Goal: Find specific page/section: Find specific page/section

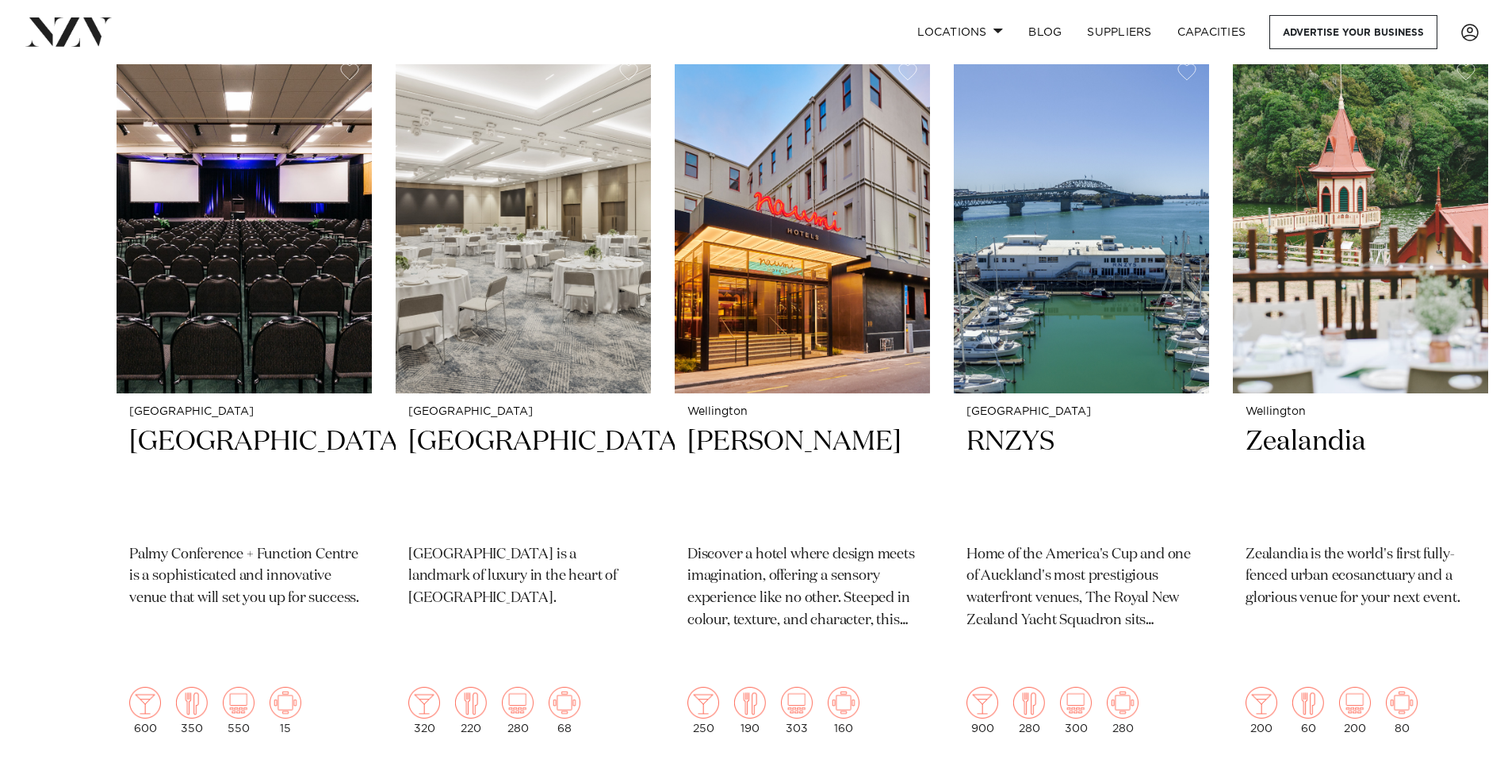
scroll to position [793, 0]
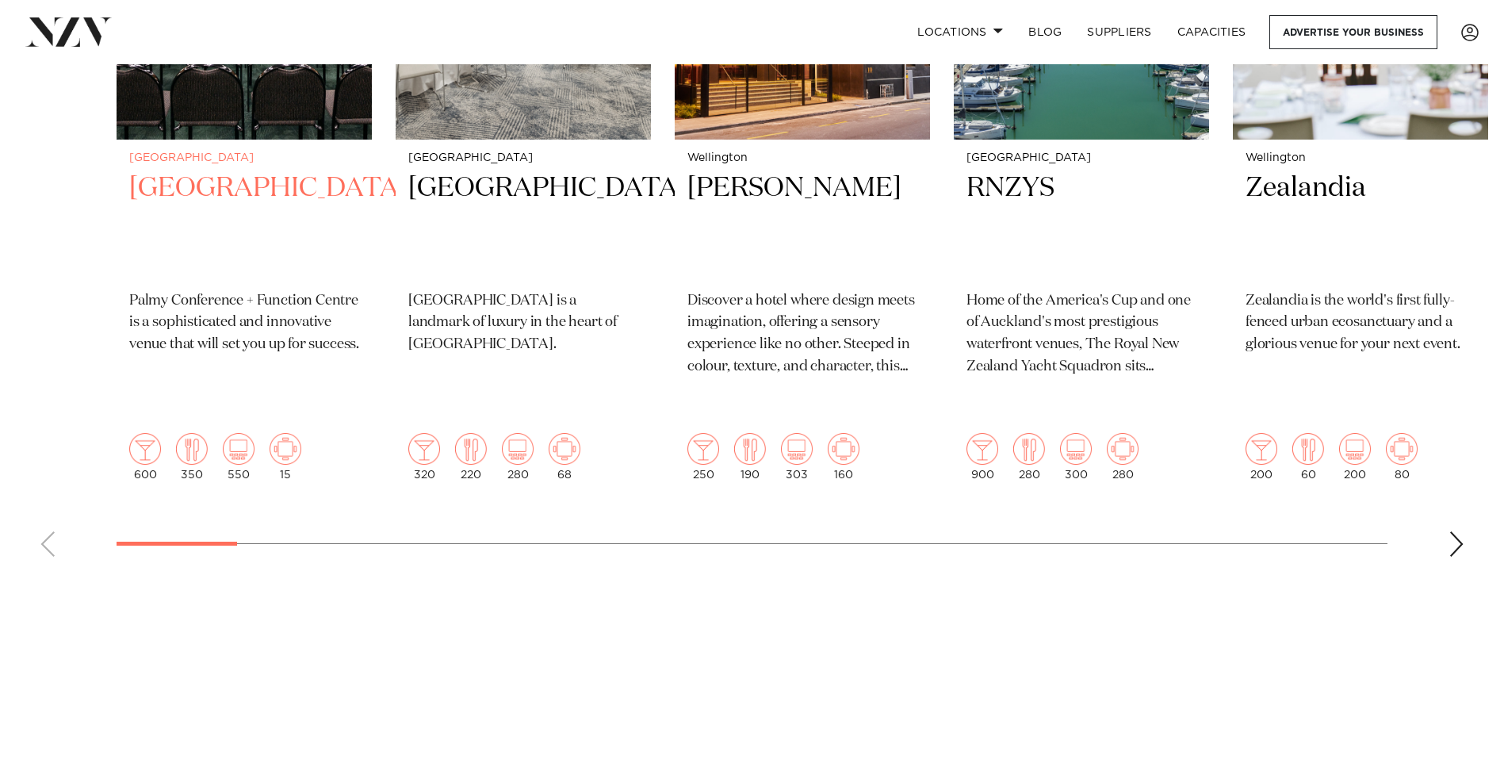
click at [158, 433] on img "1 / 48" at bounding box center [145, 449] width 32 height 32
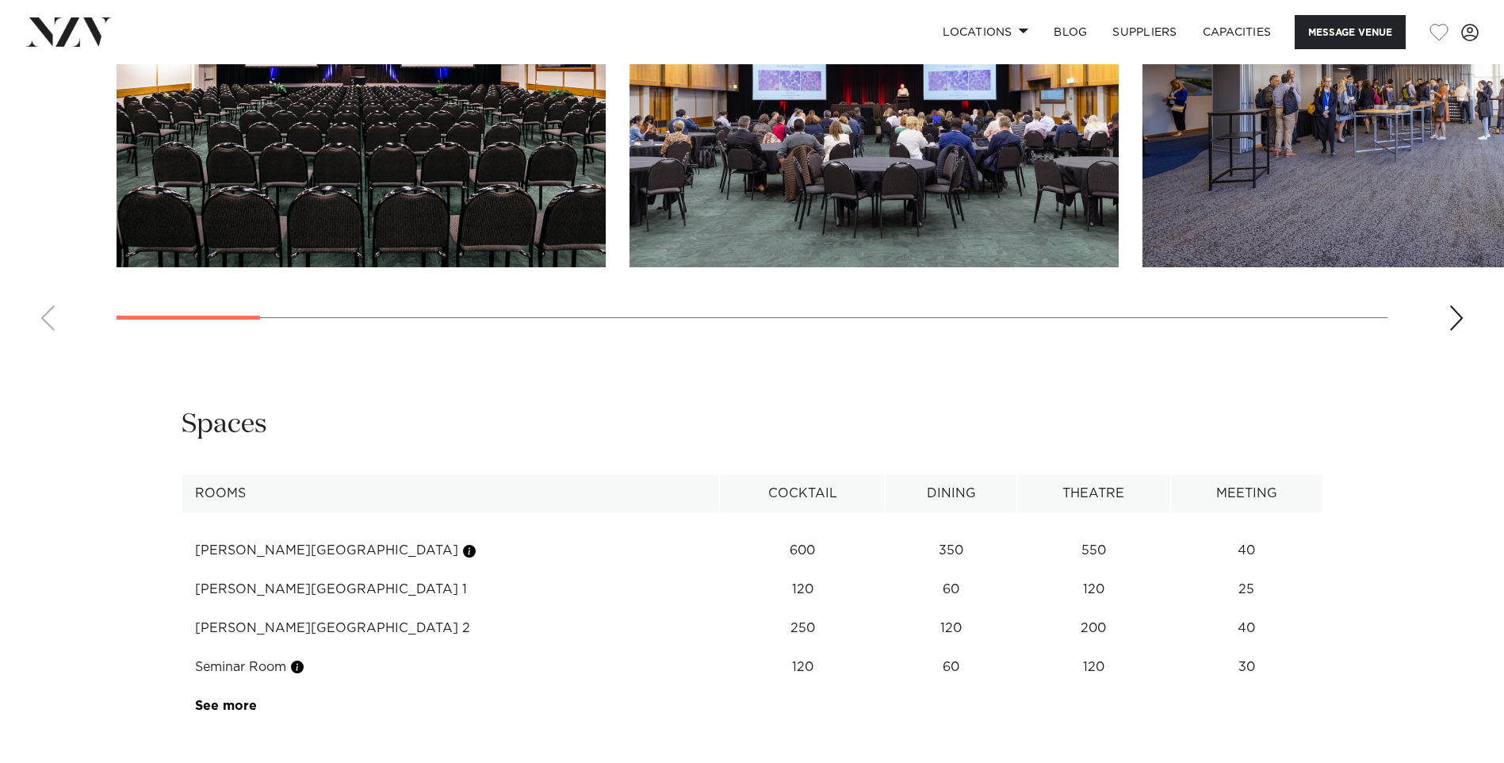
scroll to position [1745, 0]
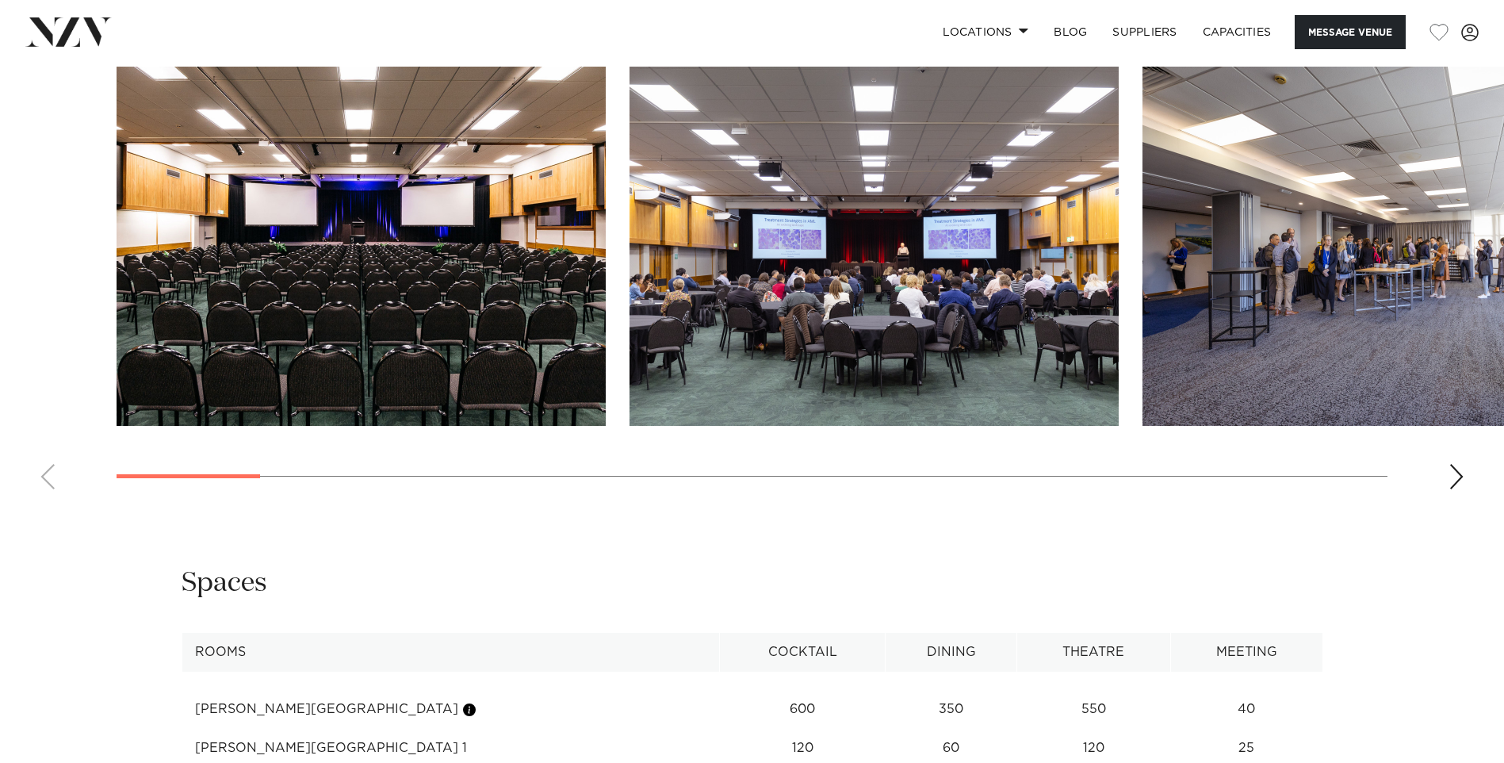
click at [1446, 485] on swiper-container at bounding box center [752, 284] width 1504 height 435
click at [1465, 485] on swiper-container at bounding box center [752, 284] width 1504 height 435
click at [1461, 487] on div "Next slide" at bounding box center [1457, 476] width 16 height 25
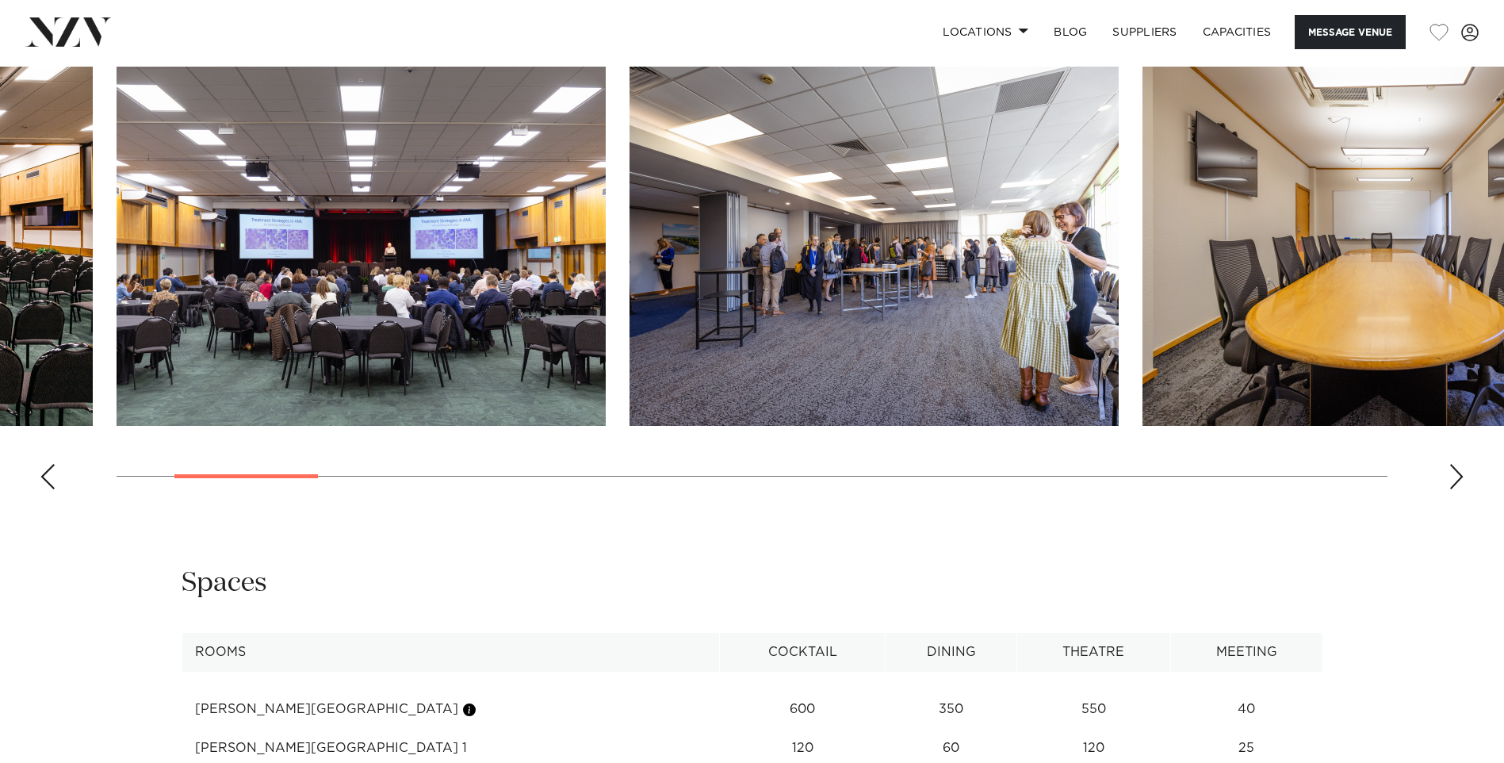
click at [1461, 487] on div "Next slide" at bounding box center [1457, 476] width 16 height 25
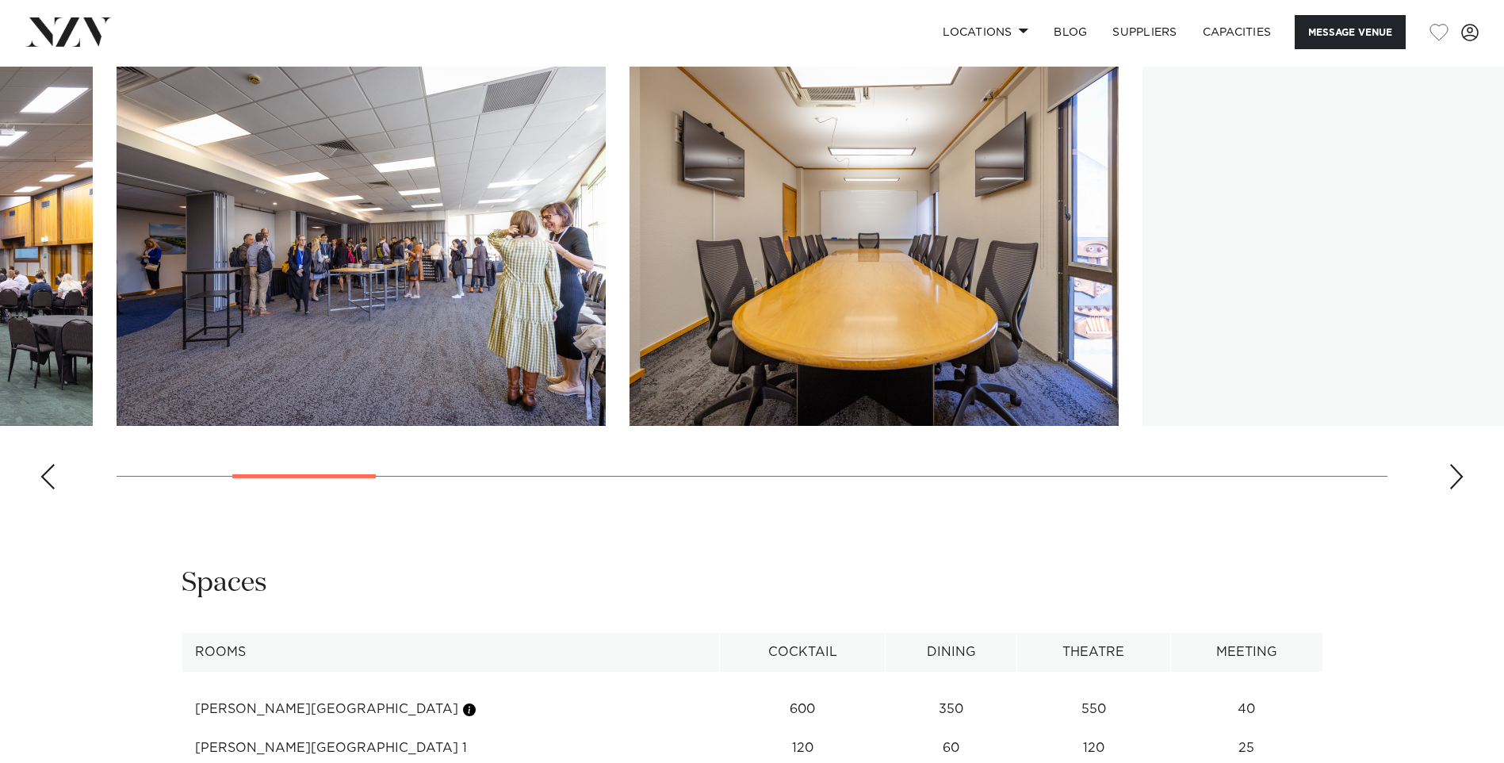
click at [1461, 487] on div "Next slide" at bounding box center [1457, 476] width 16 height 25
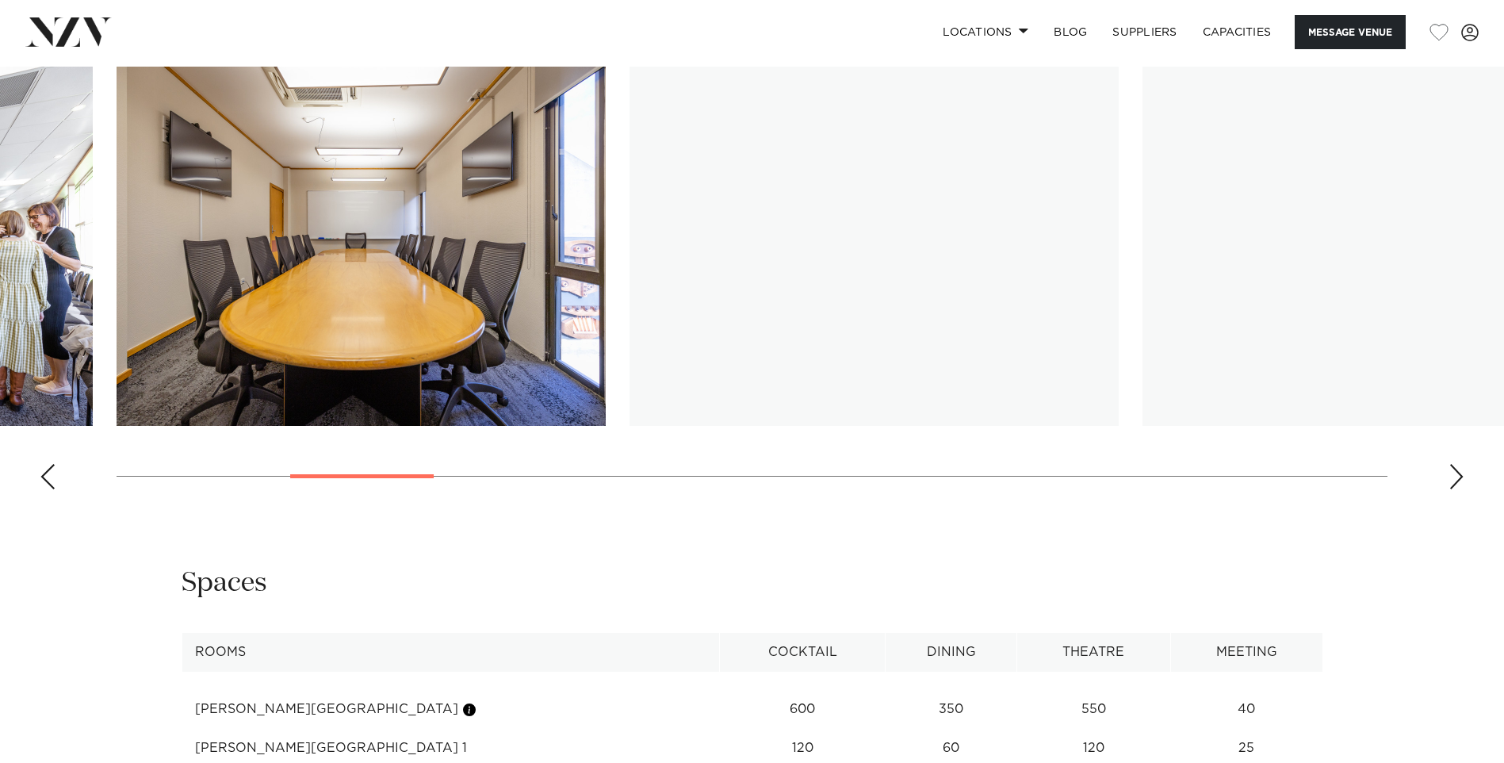
click at [1461, 487] on div "Next slide" at bounding box center [1457, 476] width 16 height 25
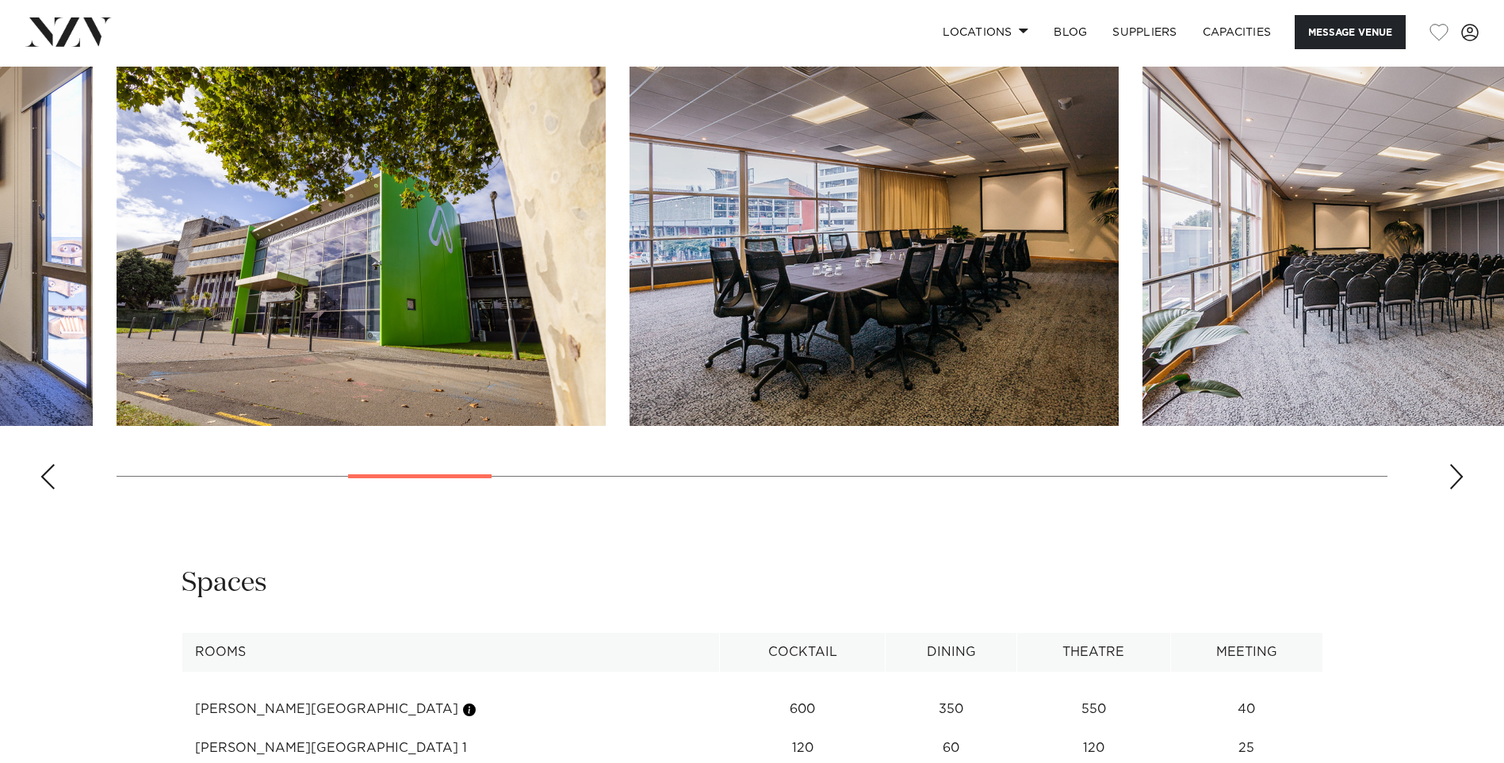
click at [1461, 487] on div "Next slide" at bounding box center [1457, 476] width 16 height 25
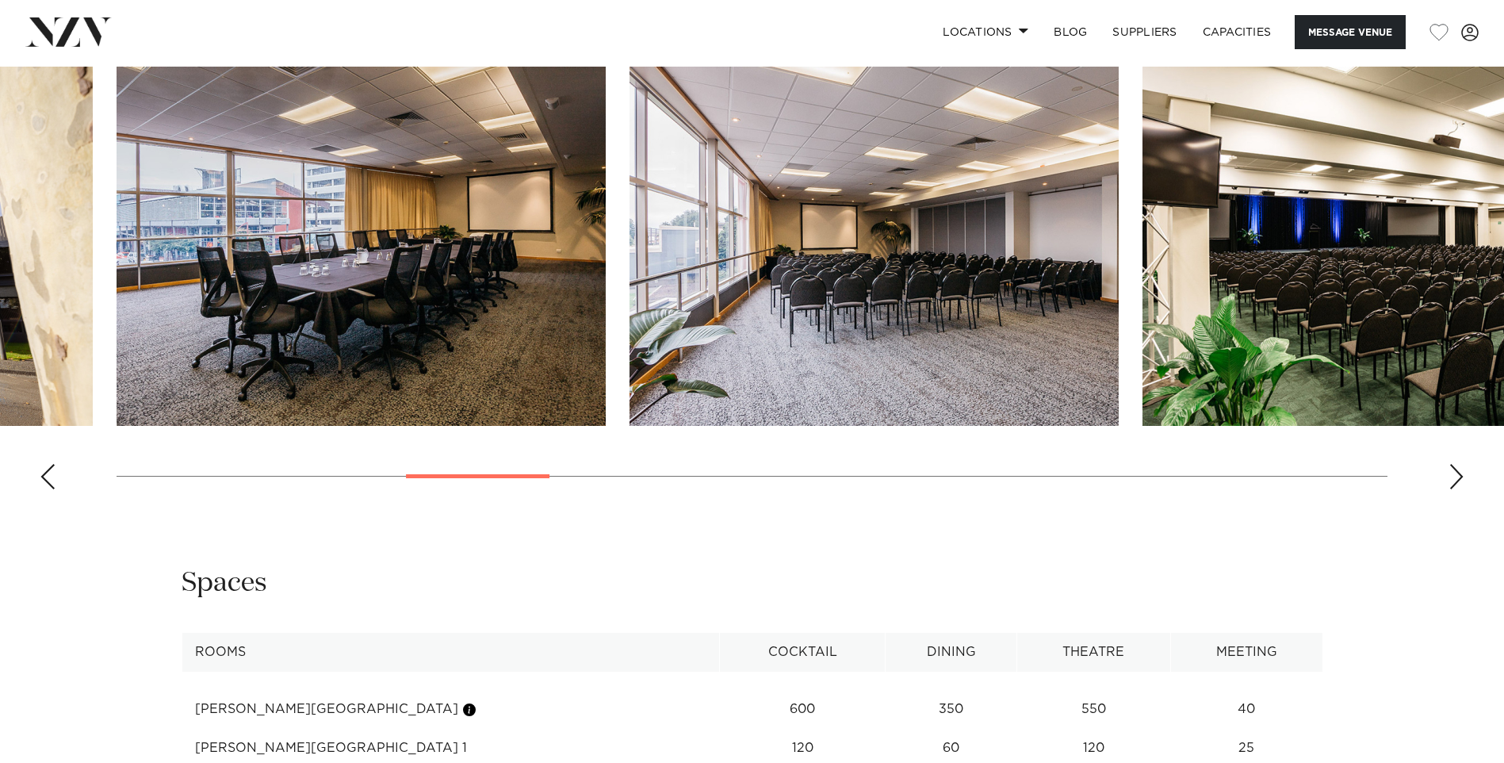
click at [1461, 487] on div "Next slide" at bounding box center [1457, 476] width 16 height 25
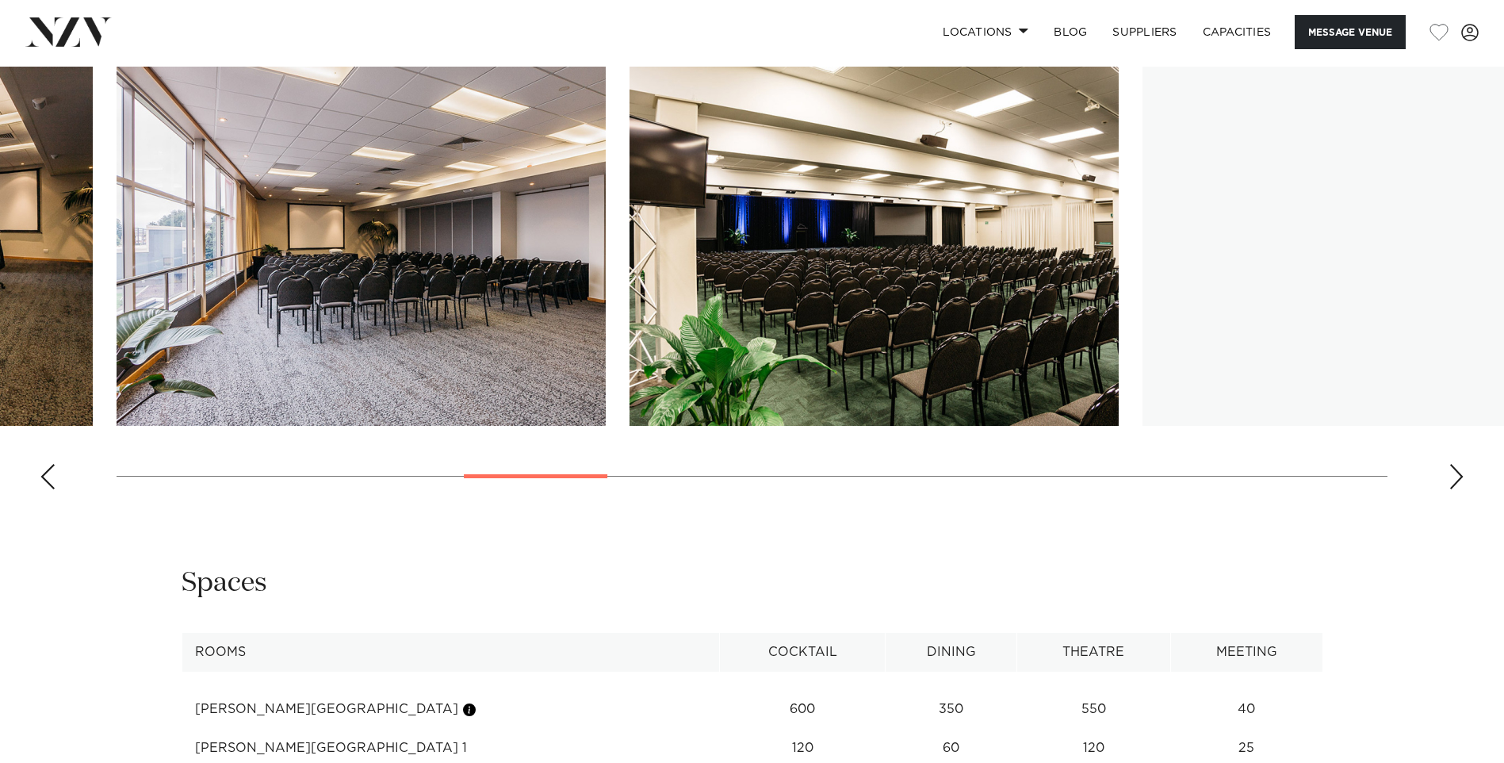
click at [1461, 487] on div "Next slide" at bounding box center [1457, 476] width 16 height 25
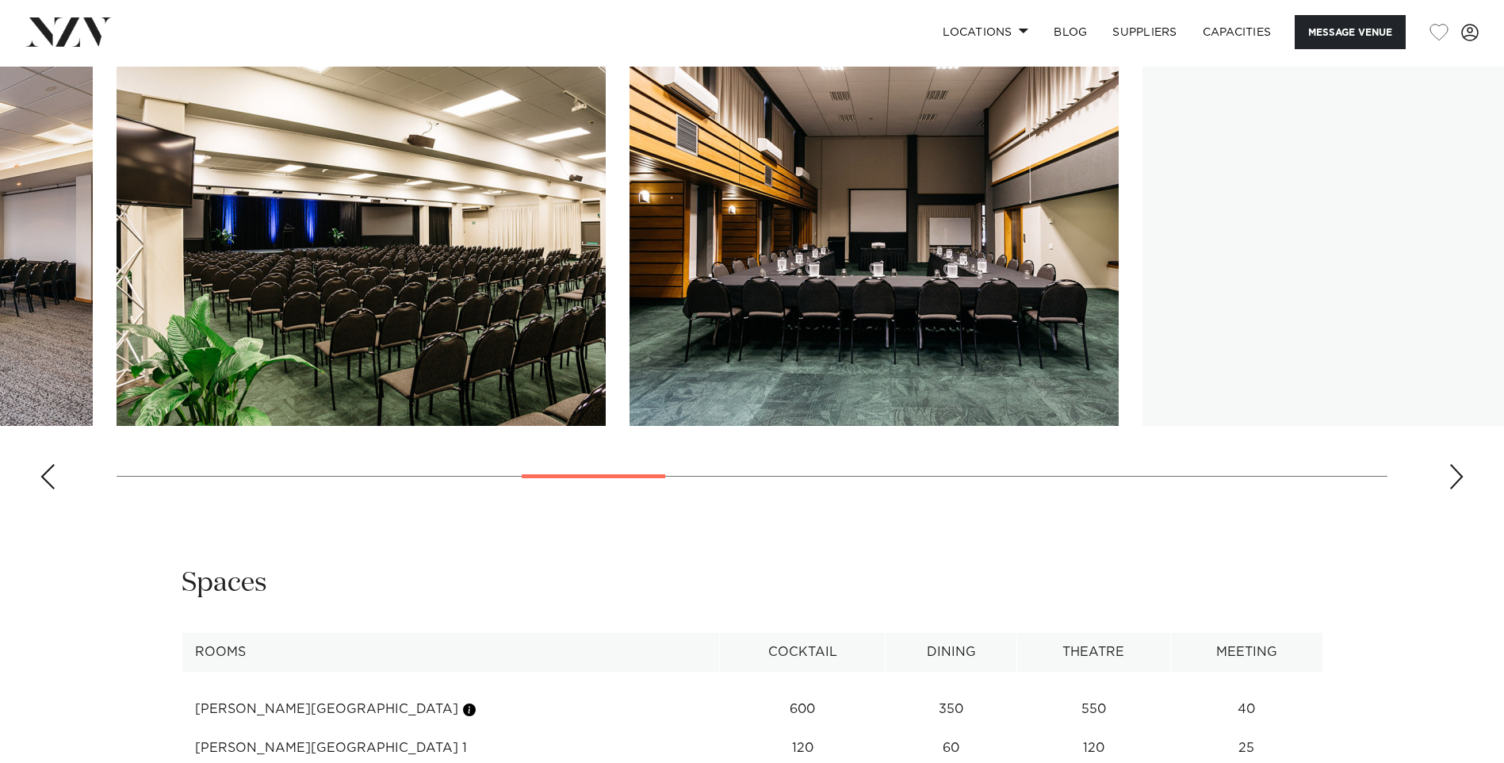
click at [1461, 487] on div "Next slide" at bounding box center [1457, 476] width 16 height 25
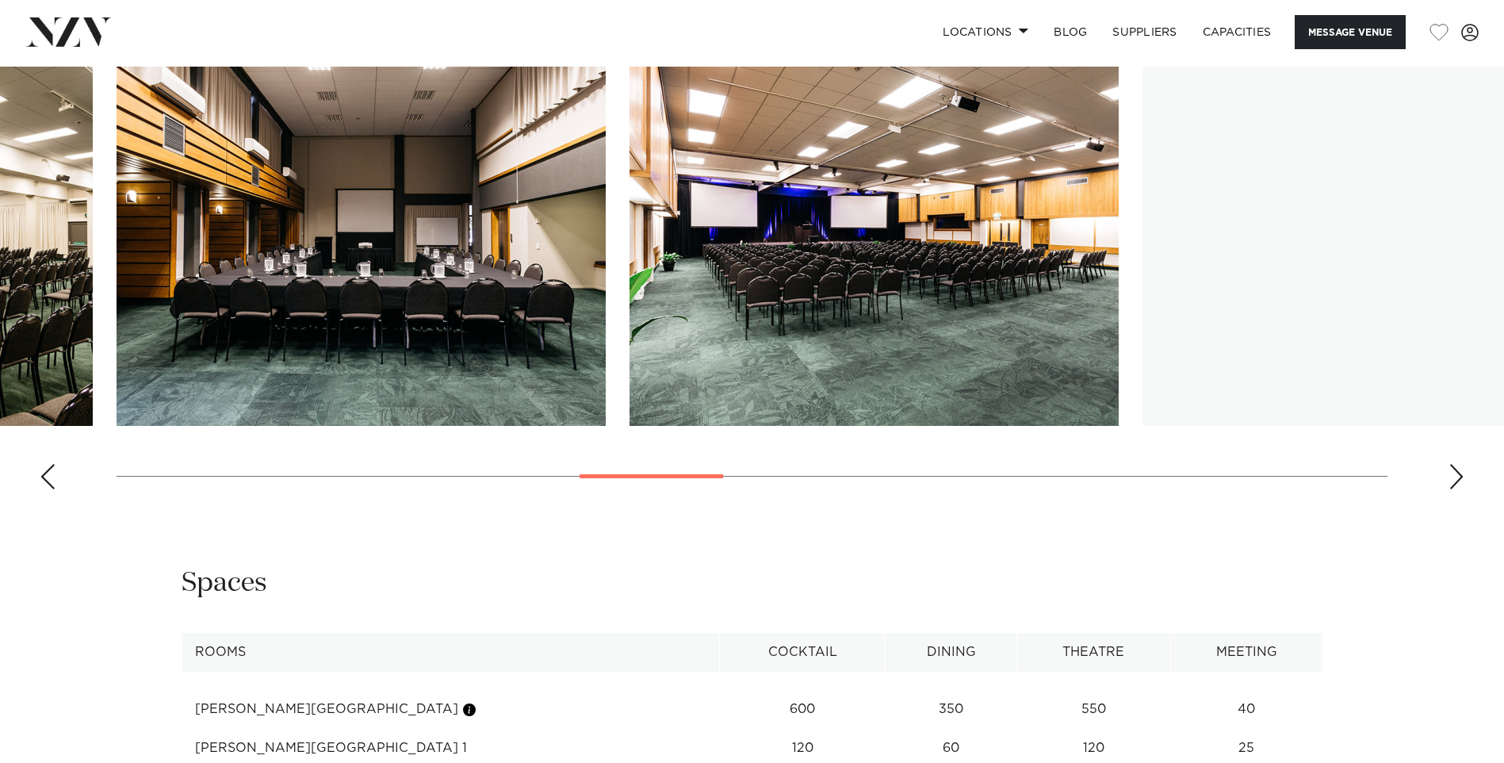
click at [1461, 487] on div "Next slide" at bounding box center [1457, 476] width 16 height 25
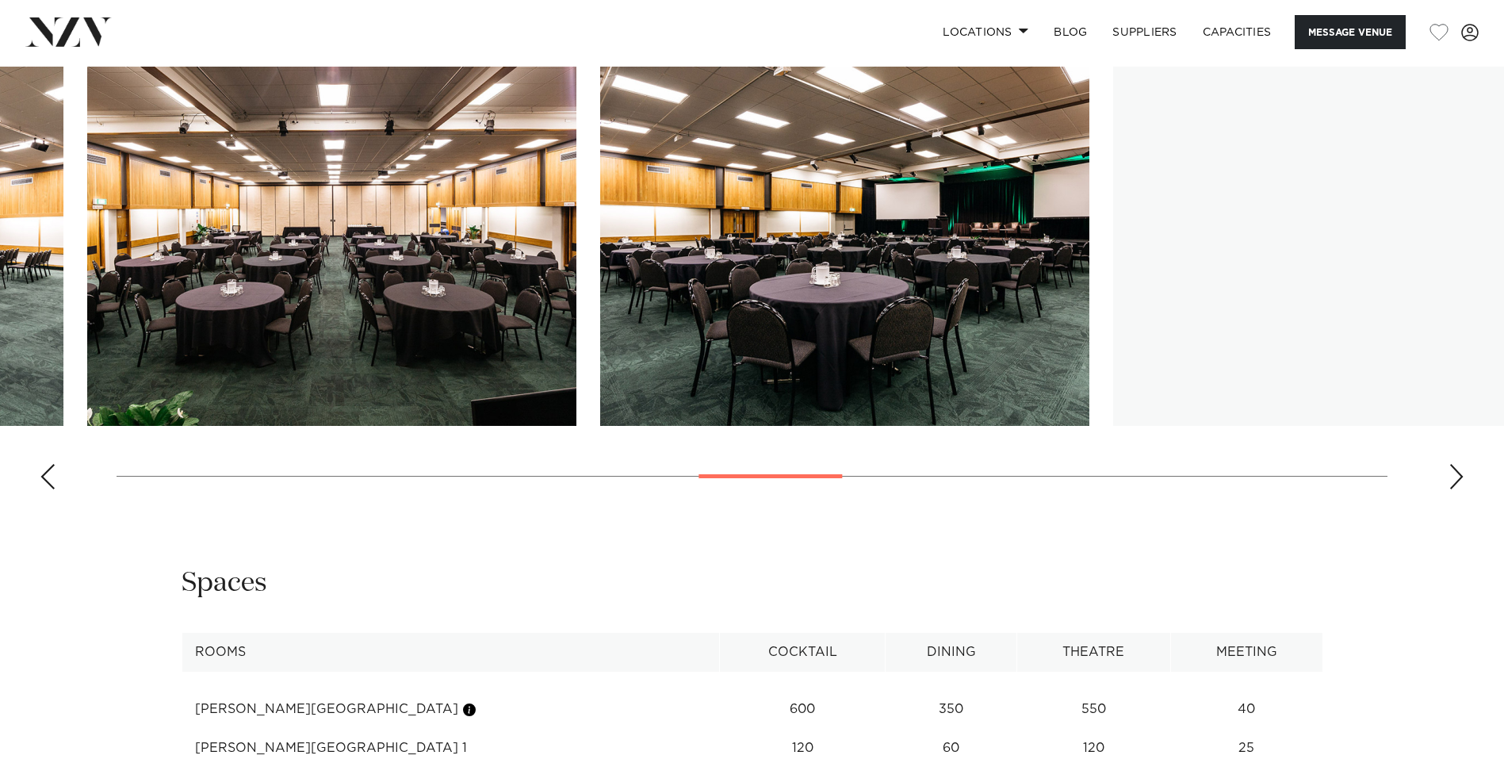
click at [600, 346] on img "12 / 22" at bounding box center [844, 246] width 489 height 359
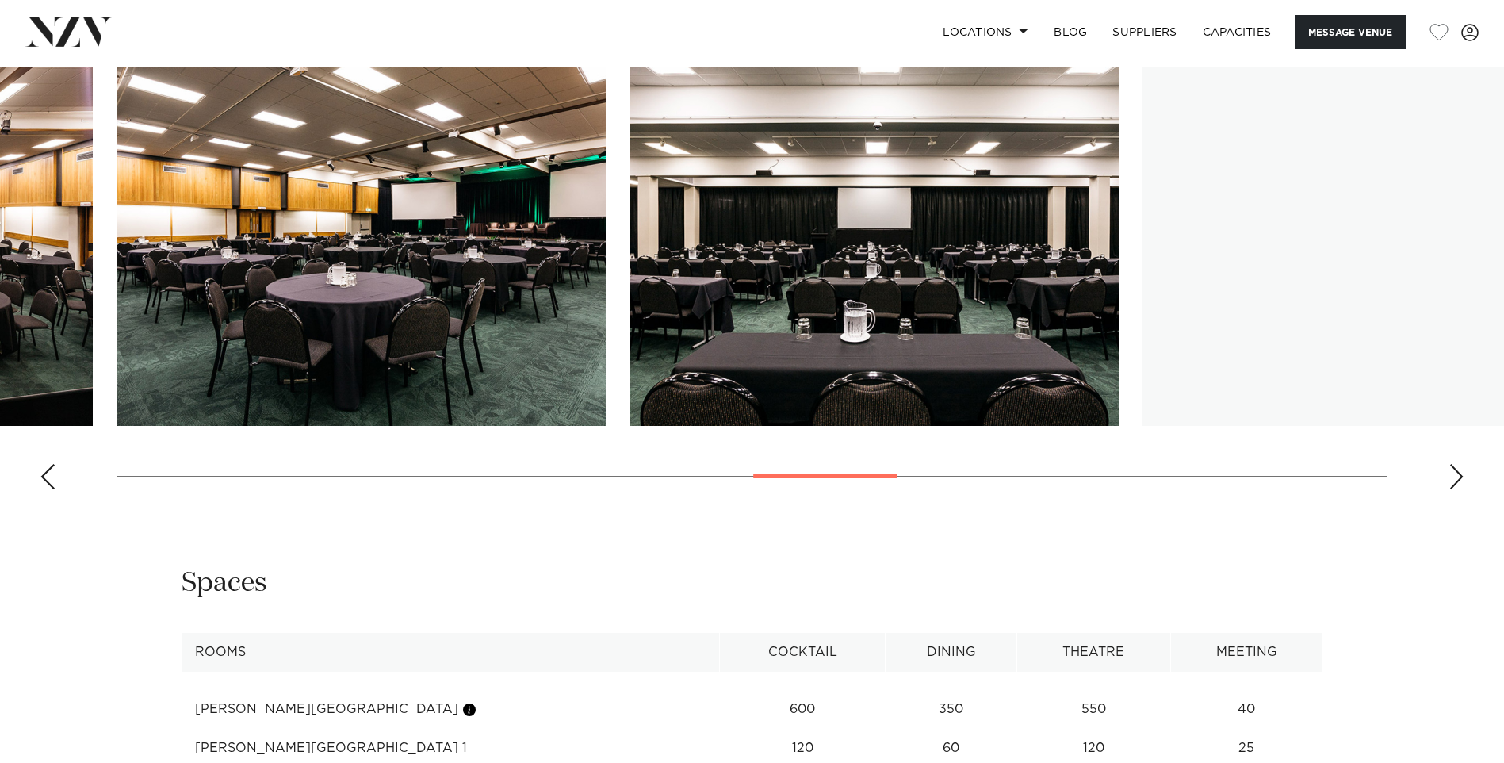
click at [1143, 322] on img "14 / 22" at bounding box center [1387, 246] width 489 height 359
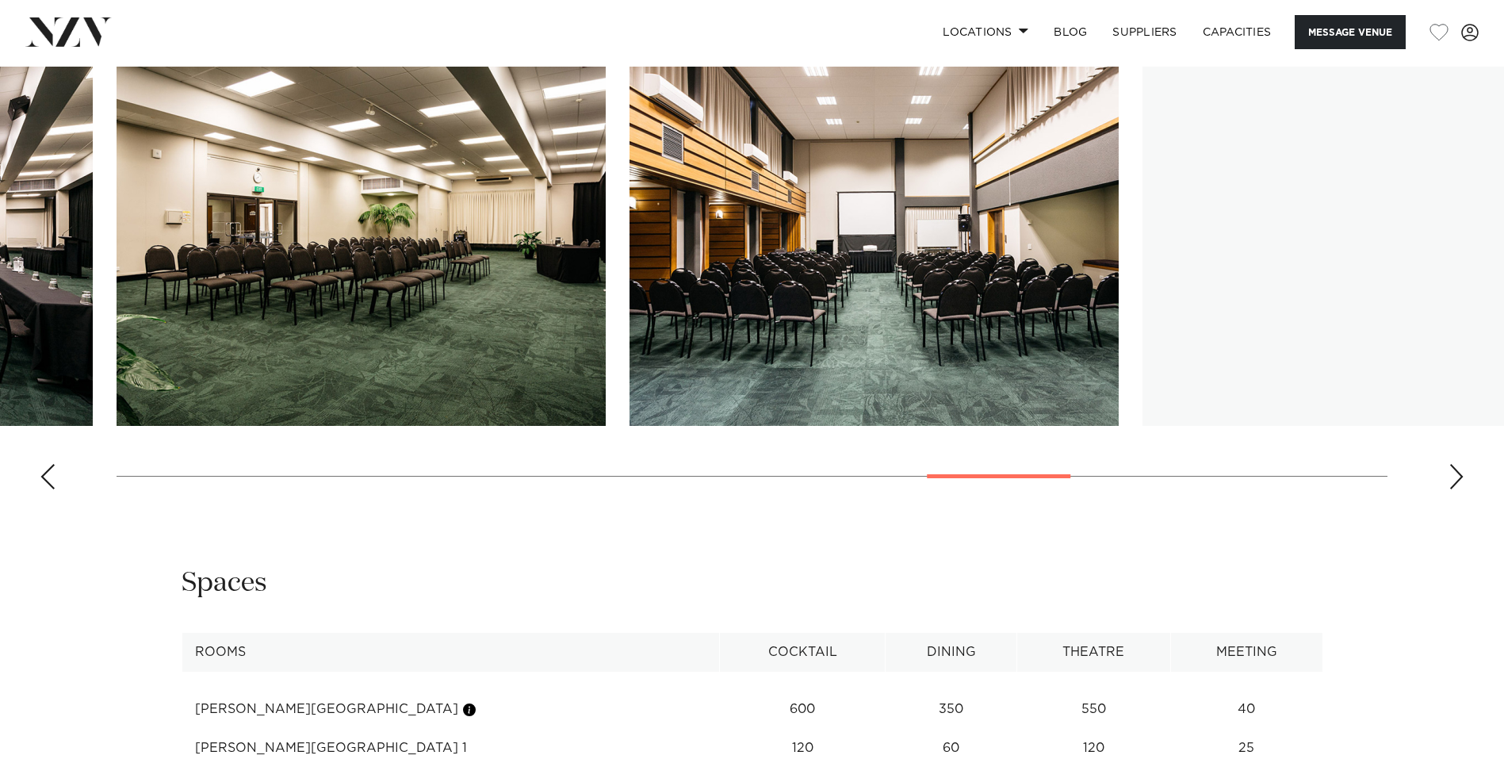
click at [1143, 329] on img "17 / 22" at bounding box center [1387, 246] width 489 height 359
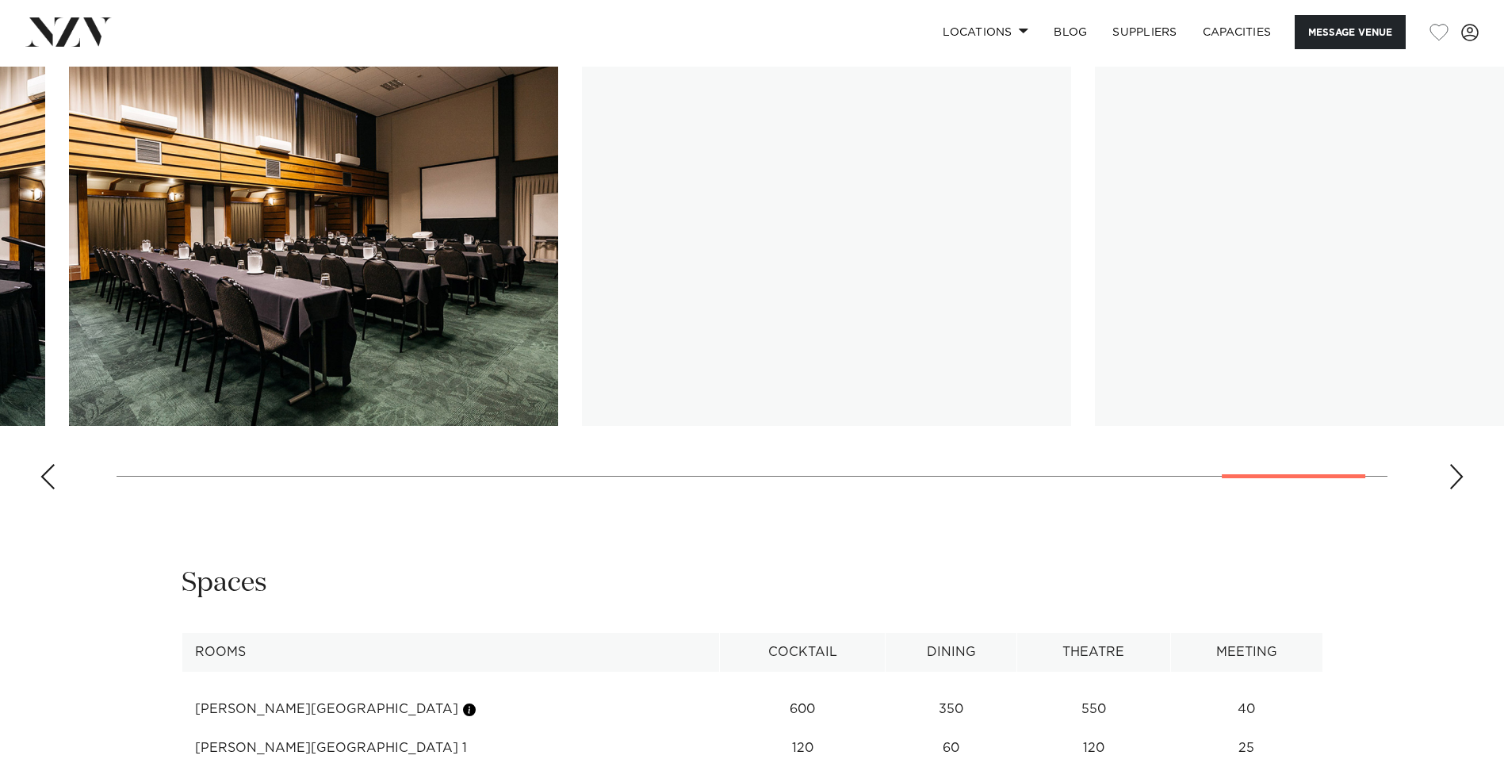
click at [201, 347] on img "20 / 22" at bounding box center [313, 246] width 489 height 359
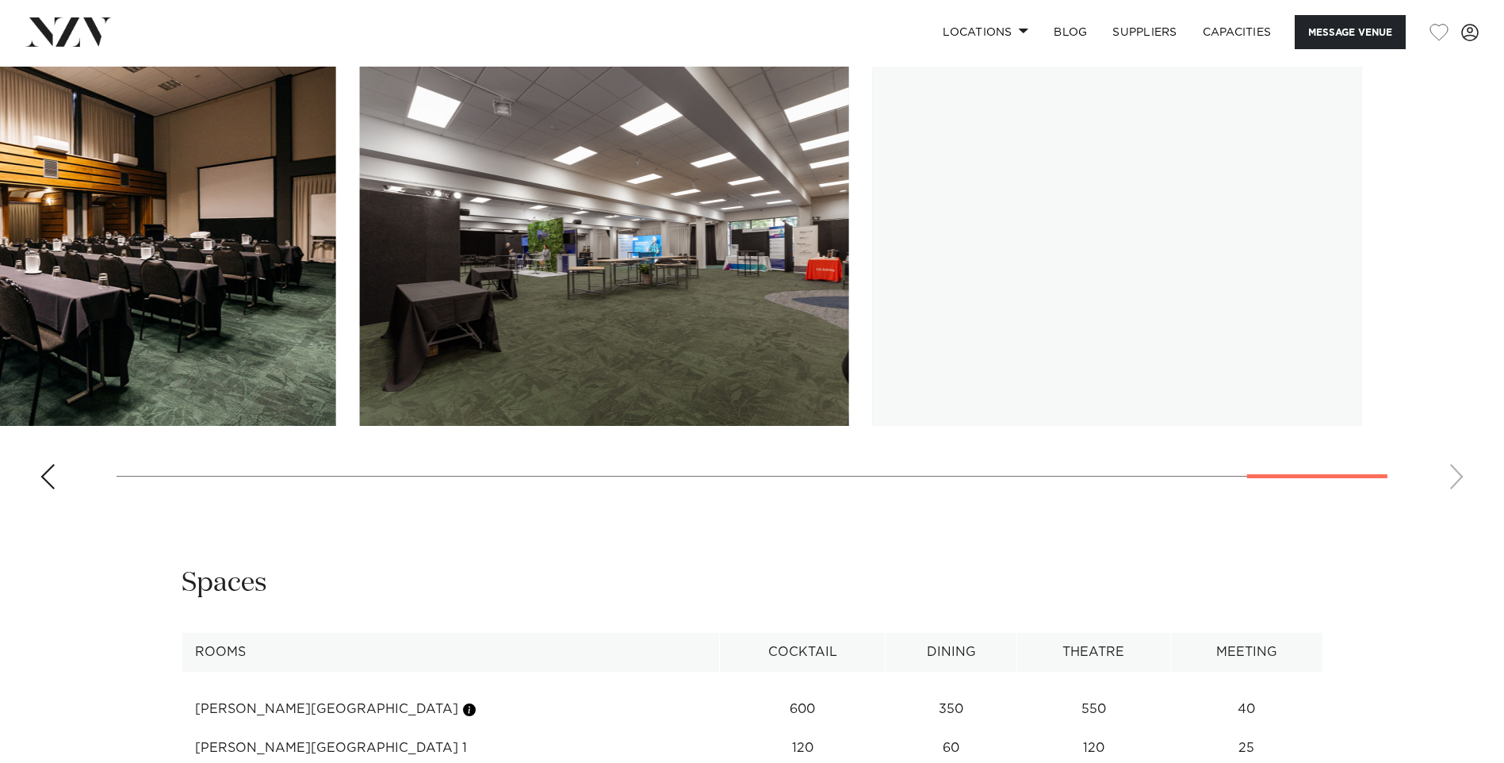
click at [0, 0] on slot at bounding box center [0, 0] width 0 height 0
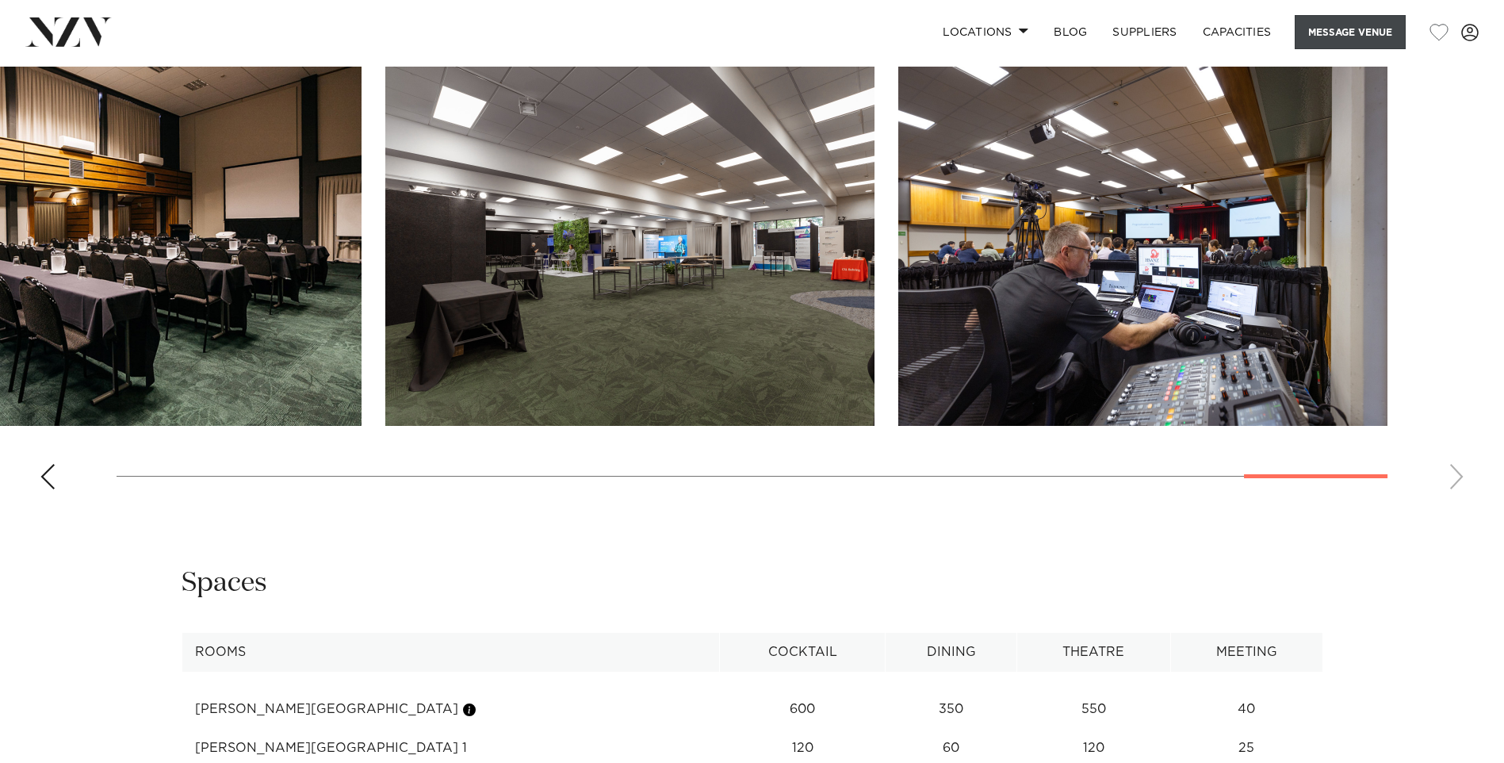
click at [1323, 35] on button "Message Venue" at bounding box center [1350, 32] width 111 height 34
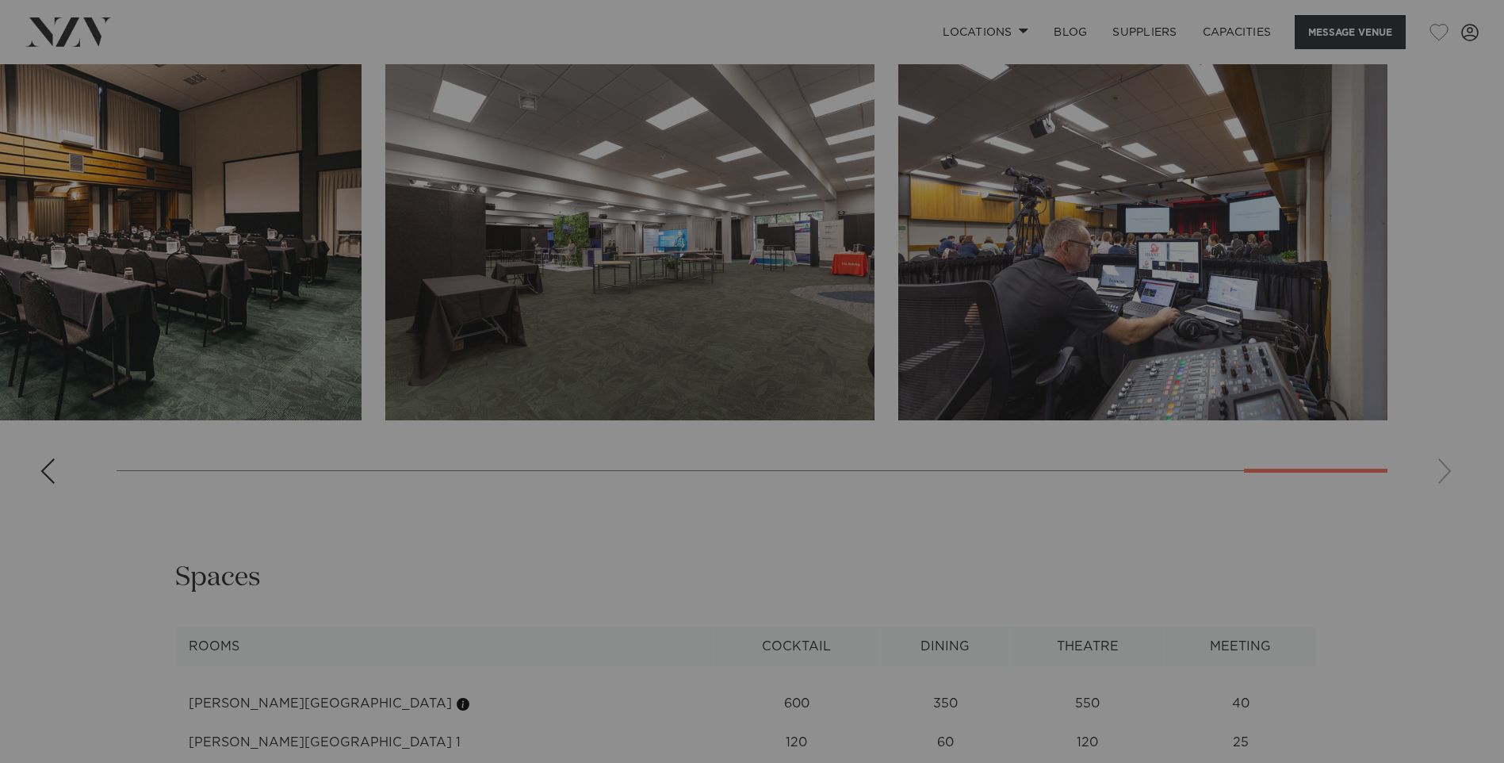
scroll to position [1750, 0]
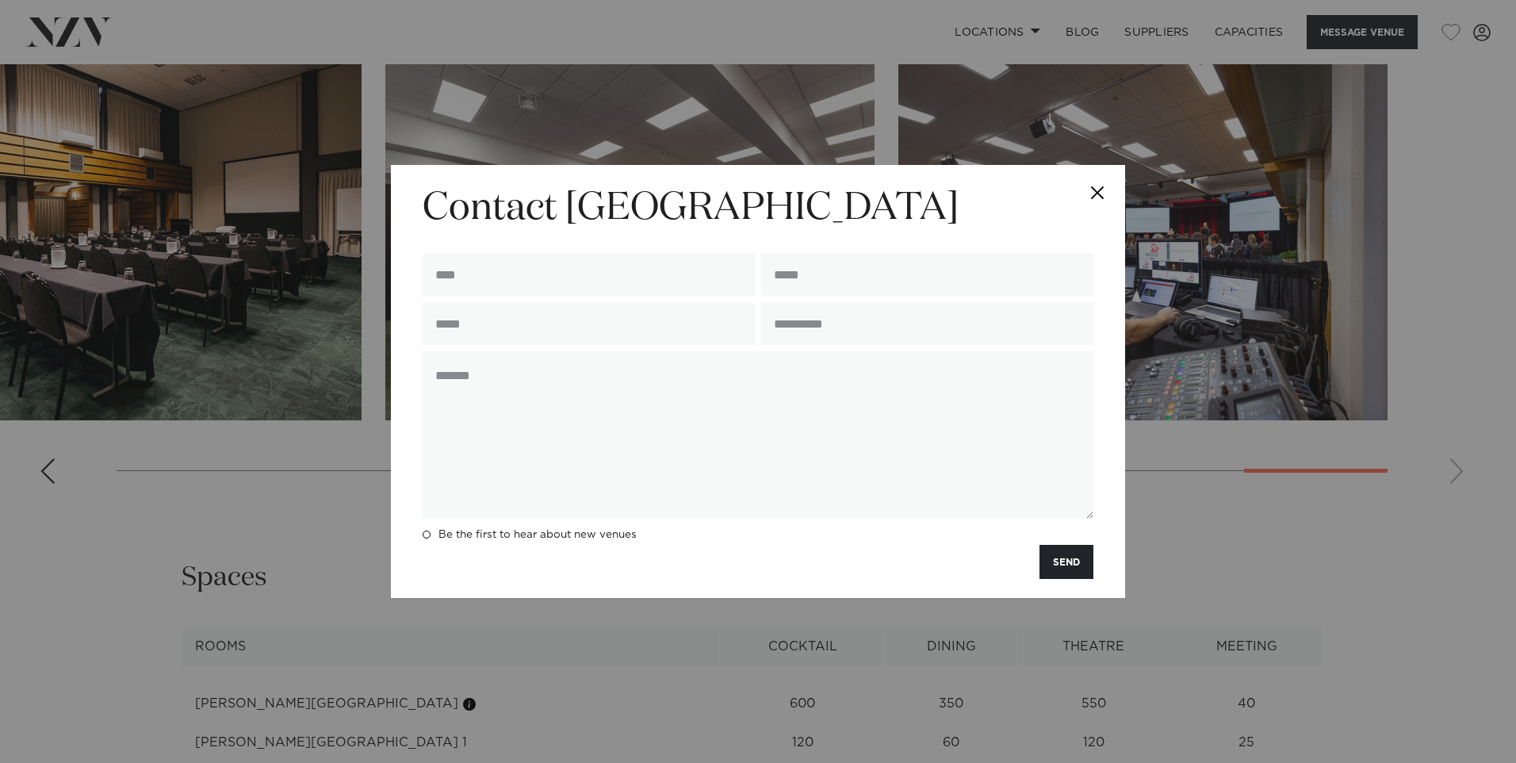
click at [1102, 189] on button "Close" at bounding box center [1098, 193] width 56 height 56
